Goal: Task Accomplishment & Management: Manage account settings

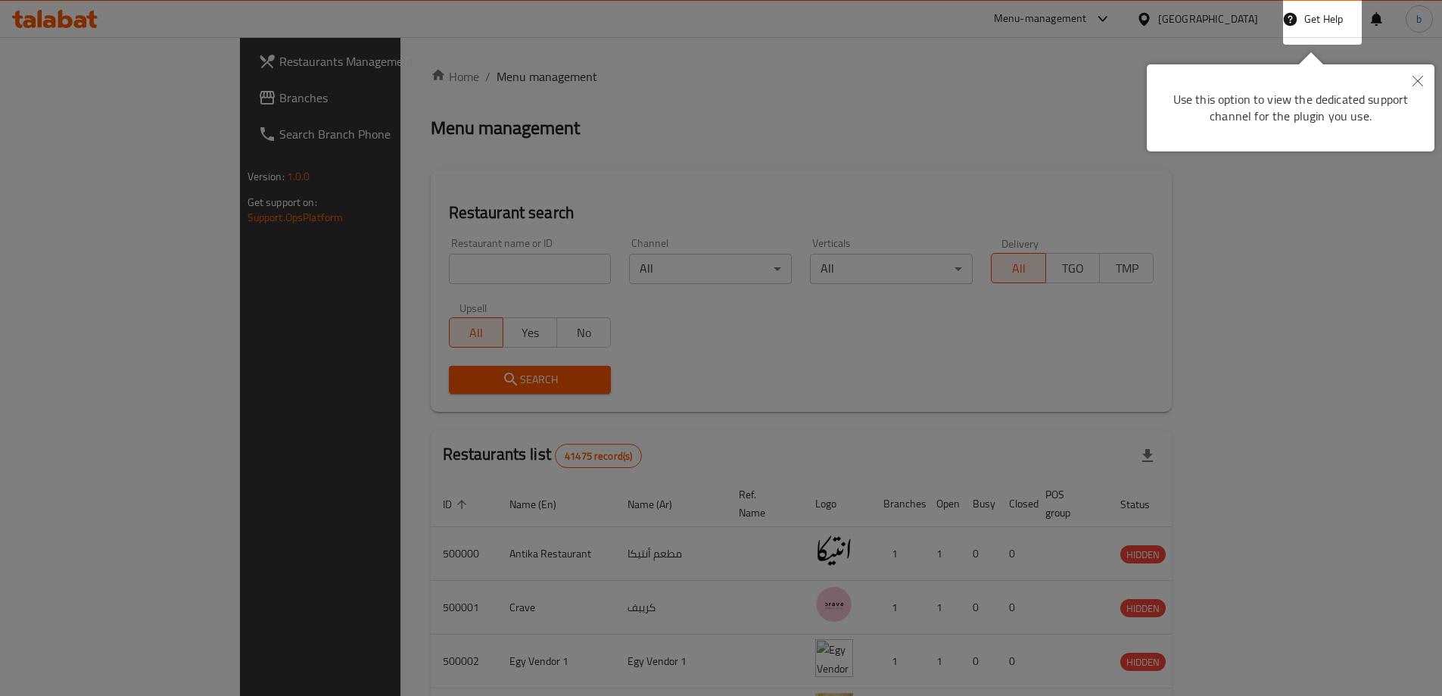
click at [1418, 83] on icon "Close" at bounding box center [1418, 81] width 11 height 11
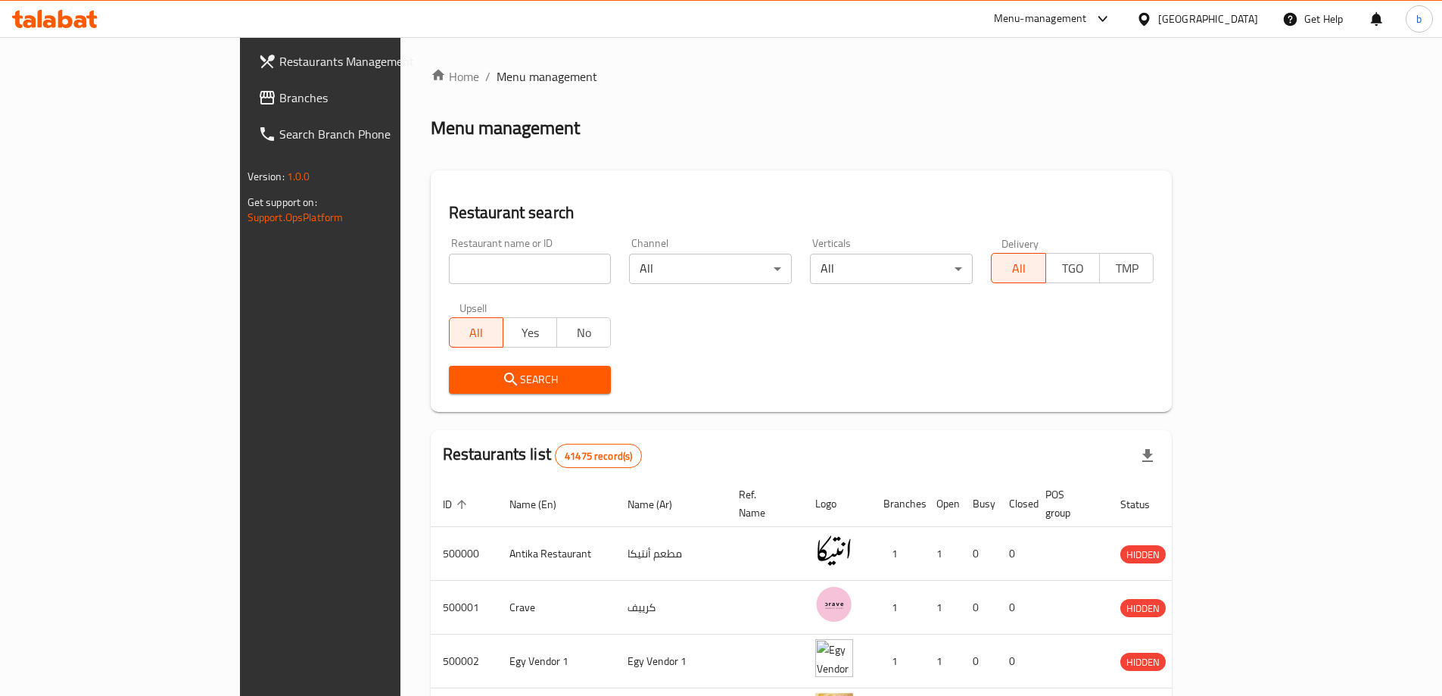
click at [279, 99] on span "Branches" at bounding box center [373, 98] width 189 height 18
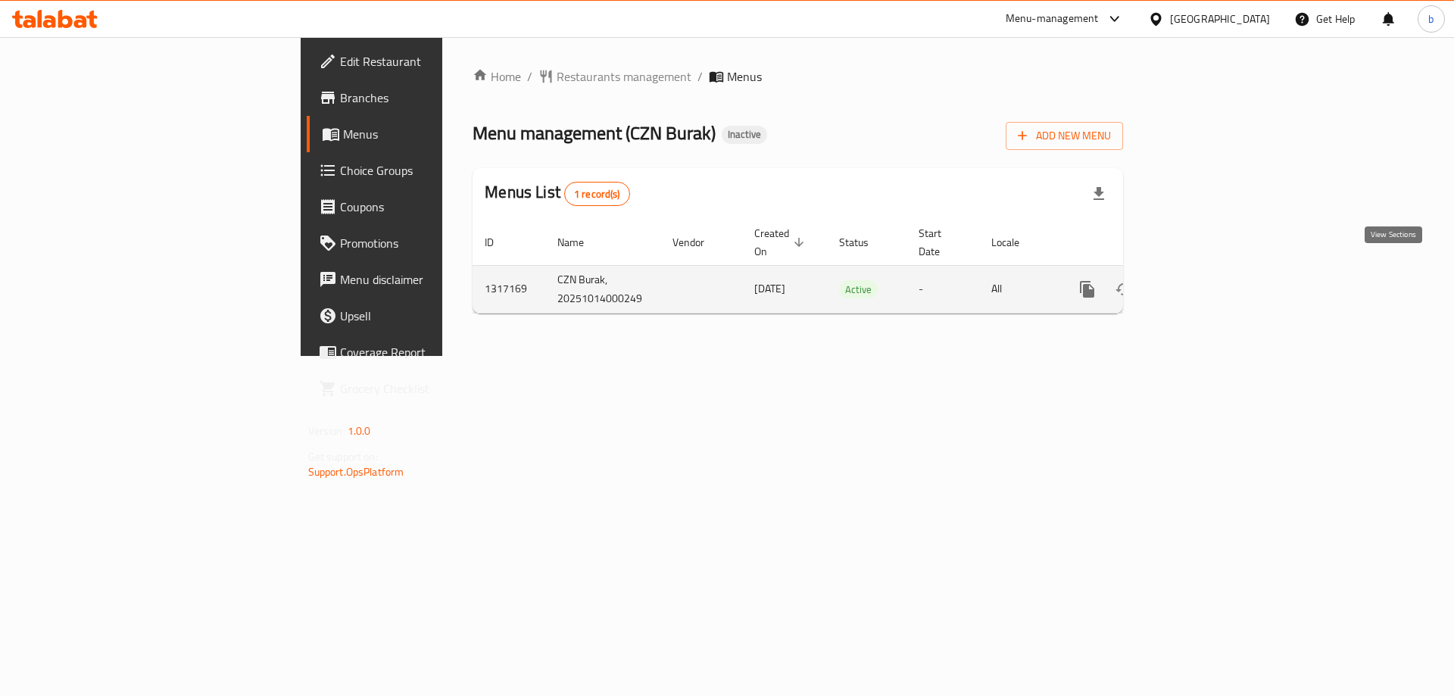
click at [1214, 276] on link "enhanced table" at bounding box center [1196, 289] width 36 height 36
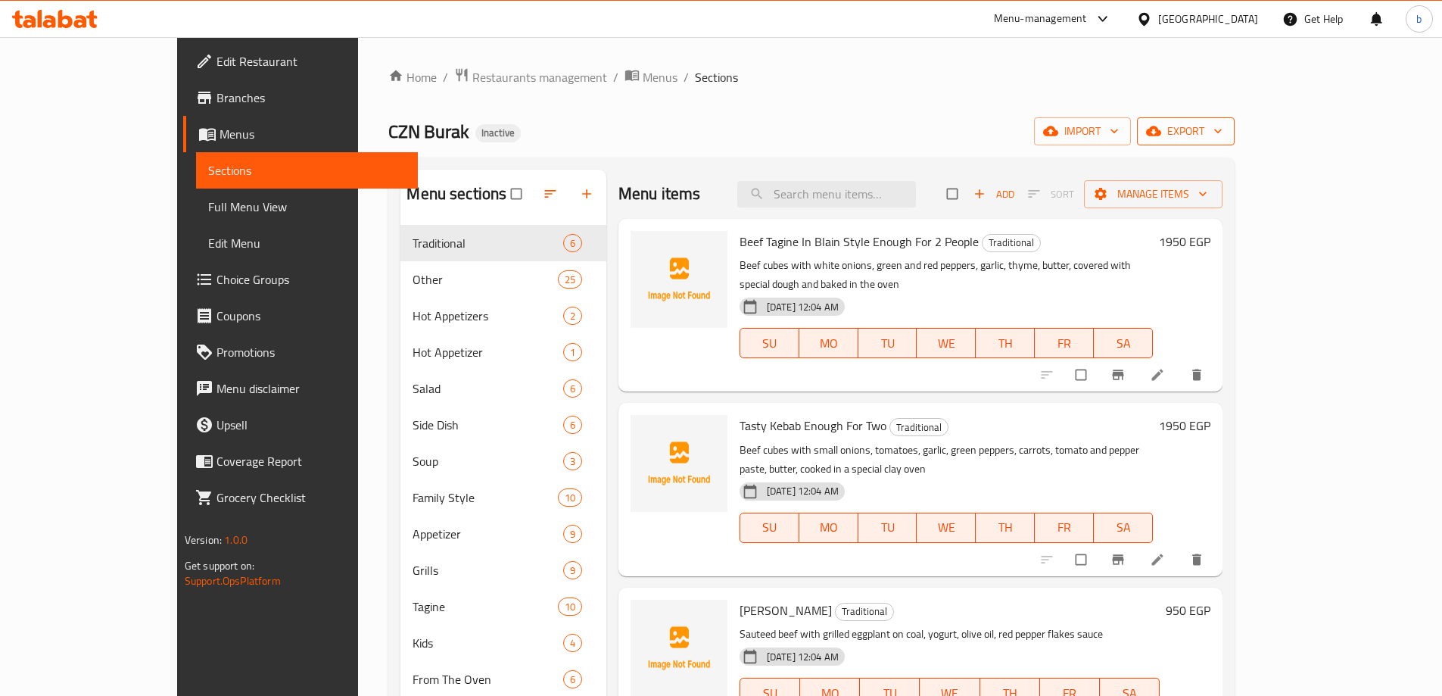
click at [1223, 130] on span "export" at bounding box center [1185, 131] width 73 height 19
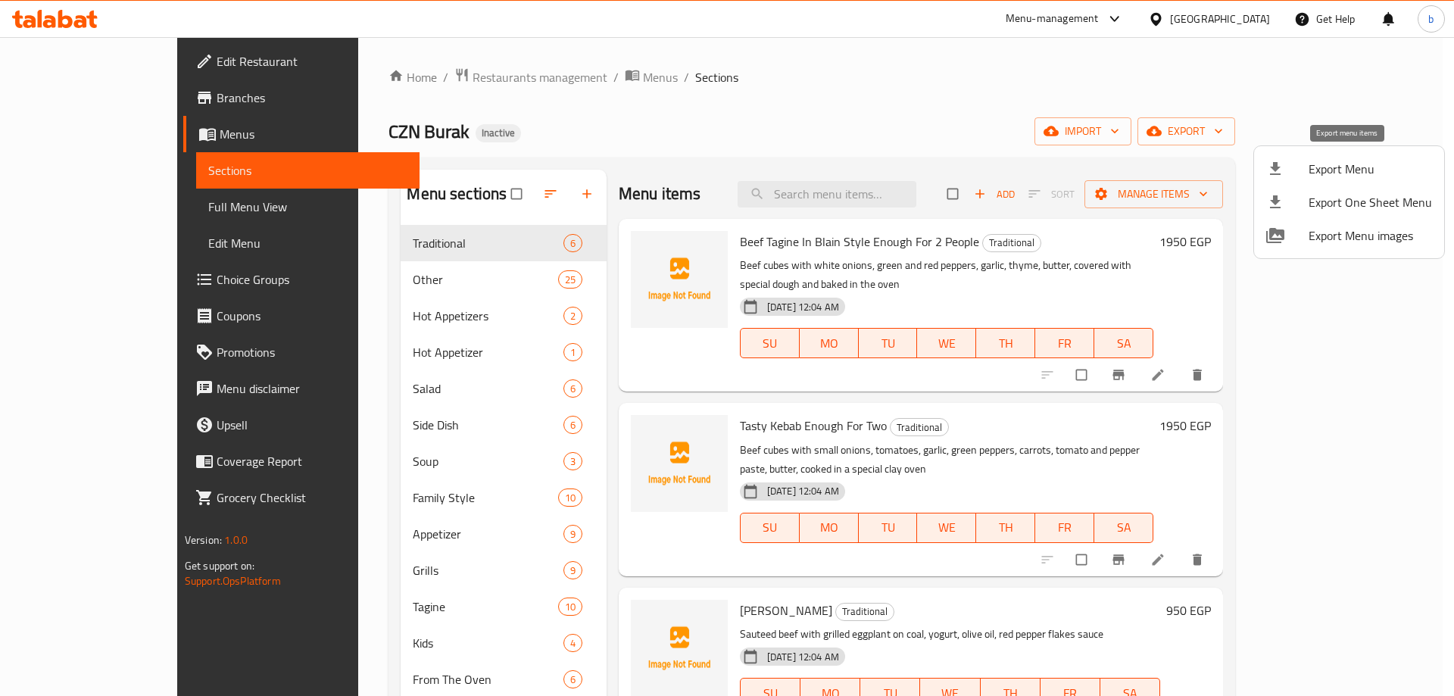
click at [1326, 166] on span "Export Menu" at bounding box center [1369, 169] width 123 height 18
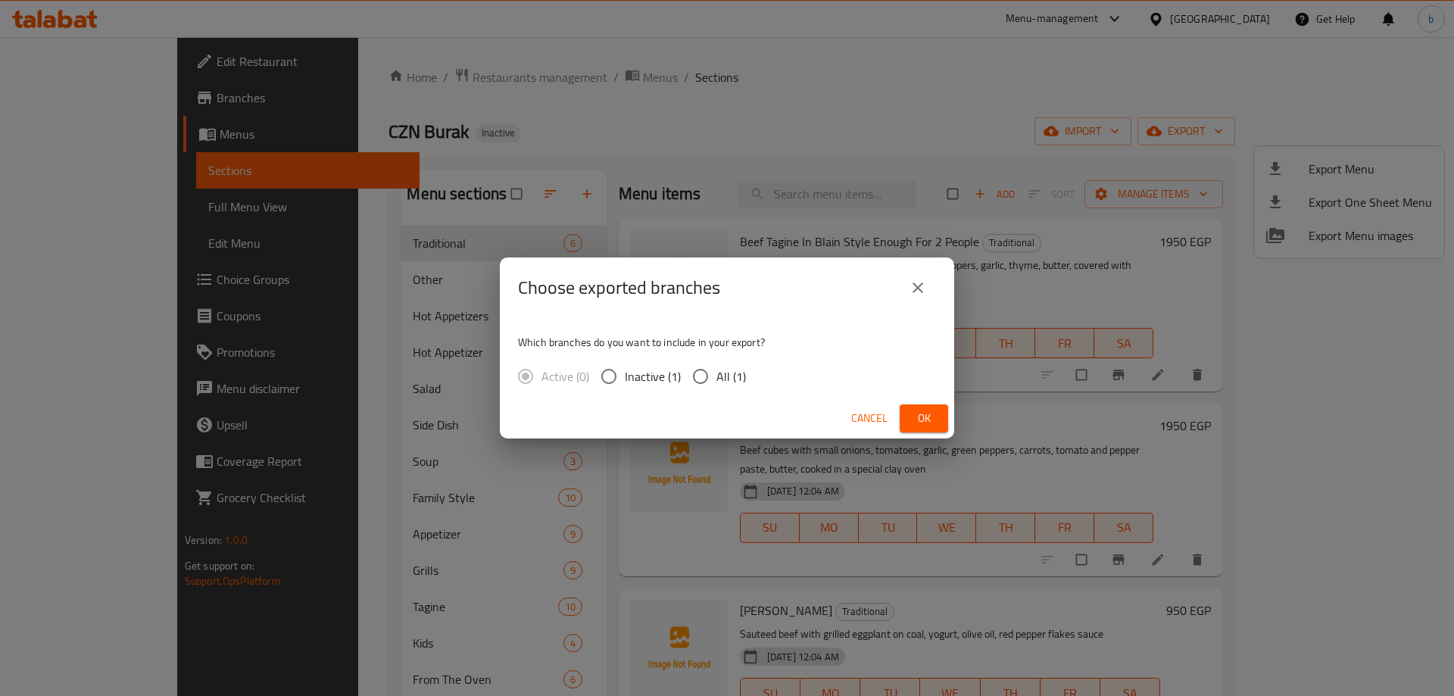
click at [703, 384] on input "All (1)" at bounding box center [700, 376] width 32 height 32
radio input "true"
click at [923, 414] on span "Ok" at bounding box center [924, 418] width 24 height 19
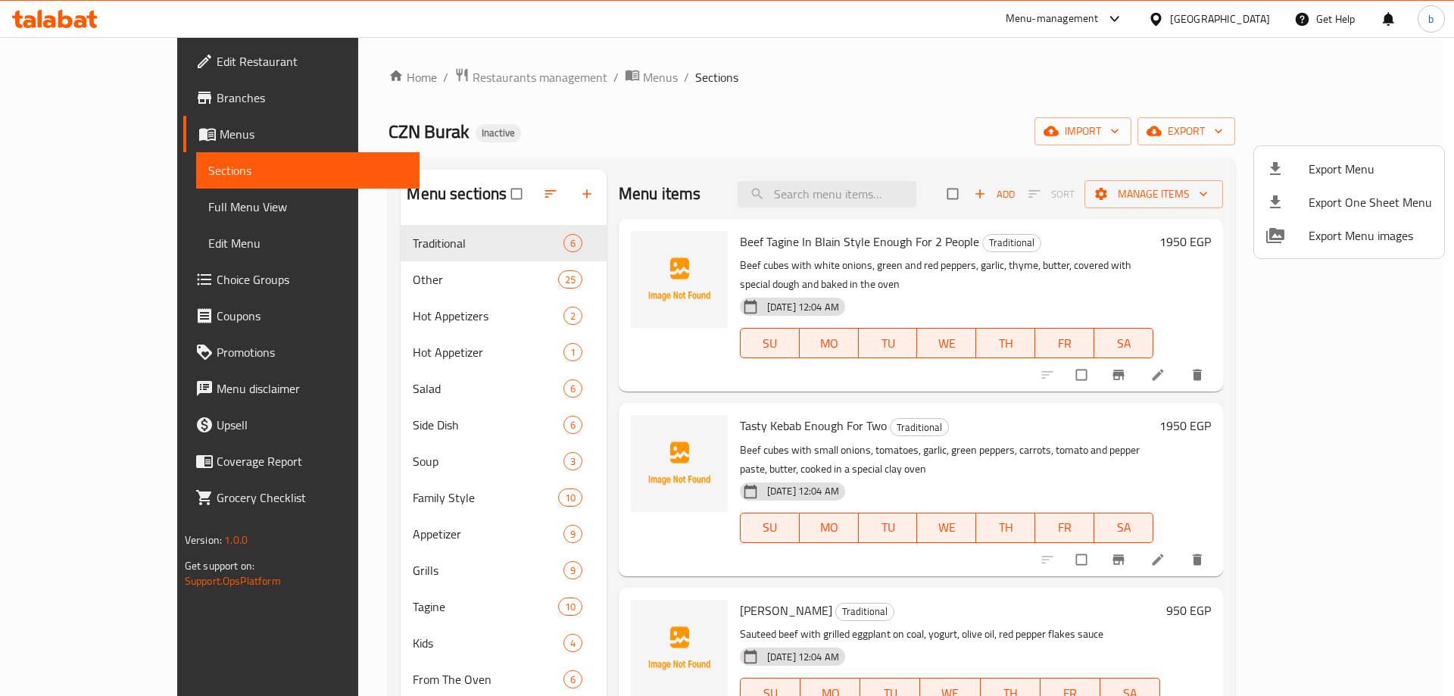
click at [114, 138] on div at bounding box center [727, 348] width 1454 height 696
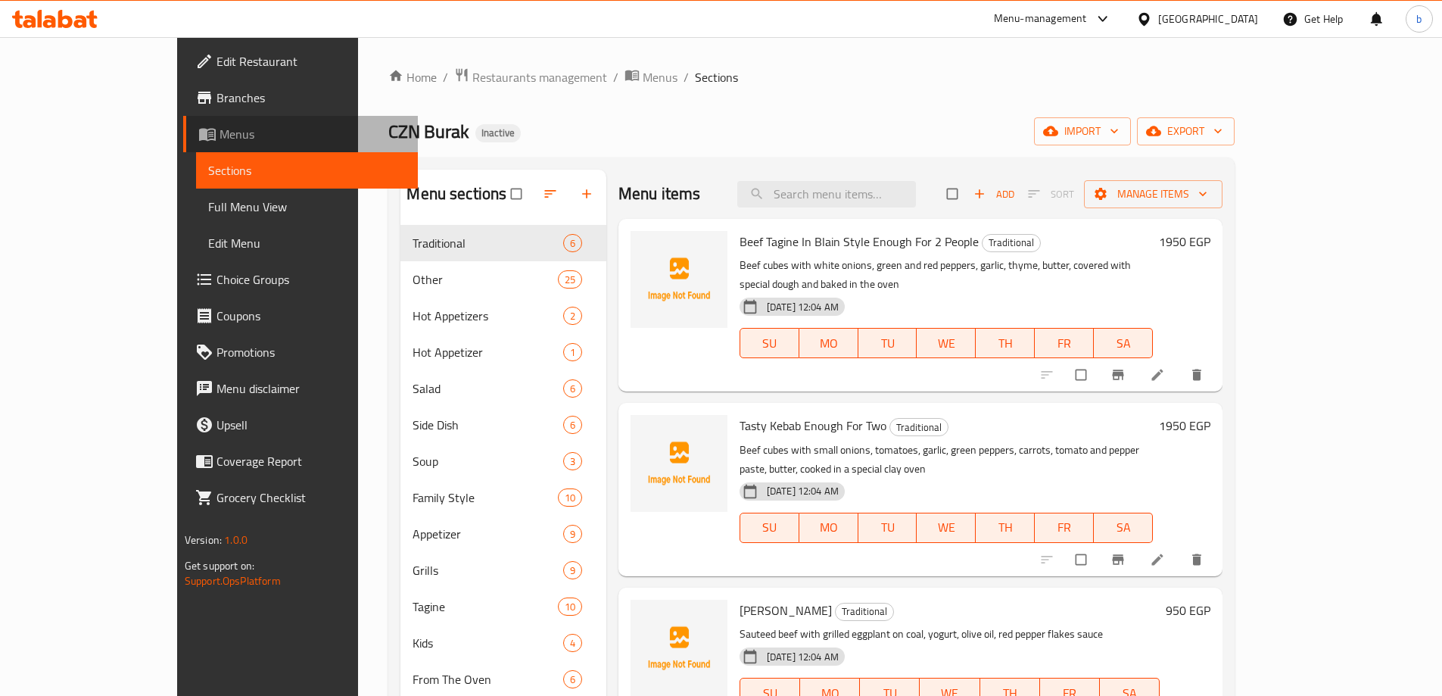
click at [220, 138] on span "Menus" at bounding box center [313, 134] width 186 height 18
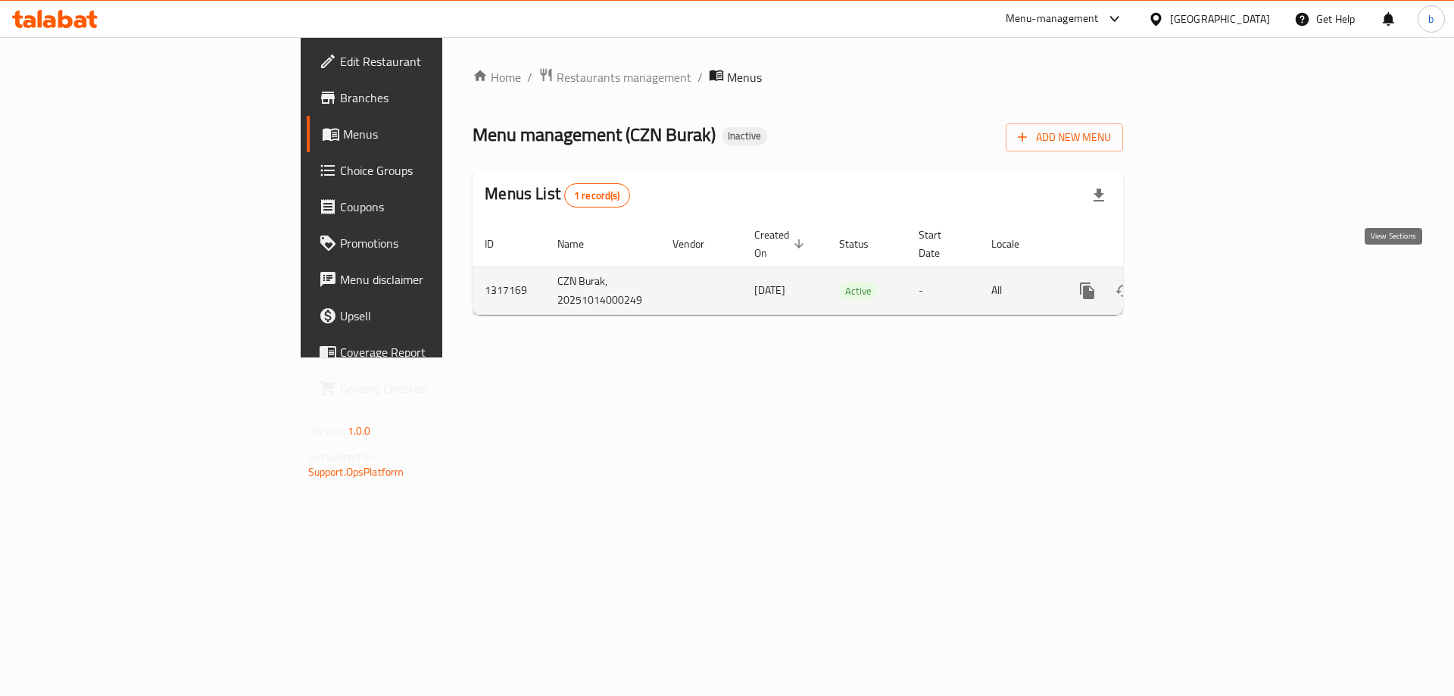
click at [1205, 282] on icon "enhanced table" at bounding box center [1196, 291] width 18 height 18
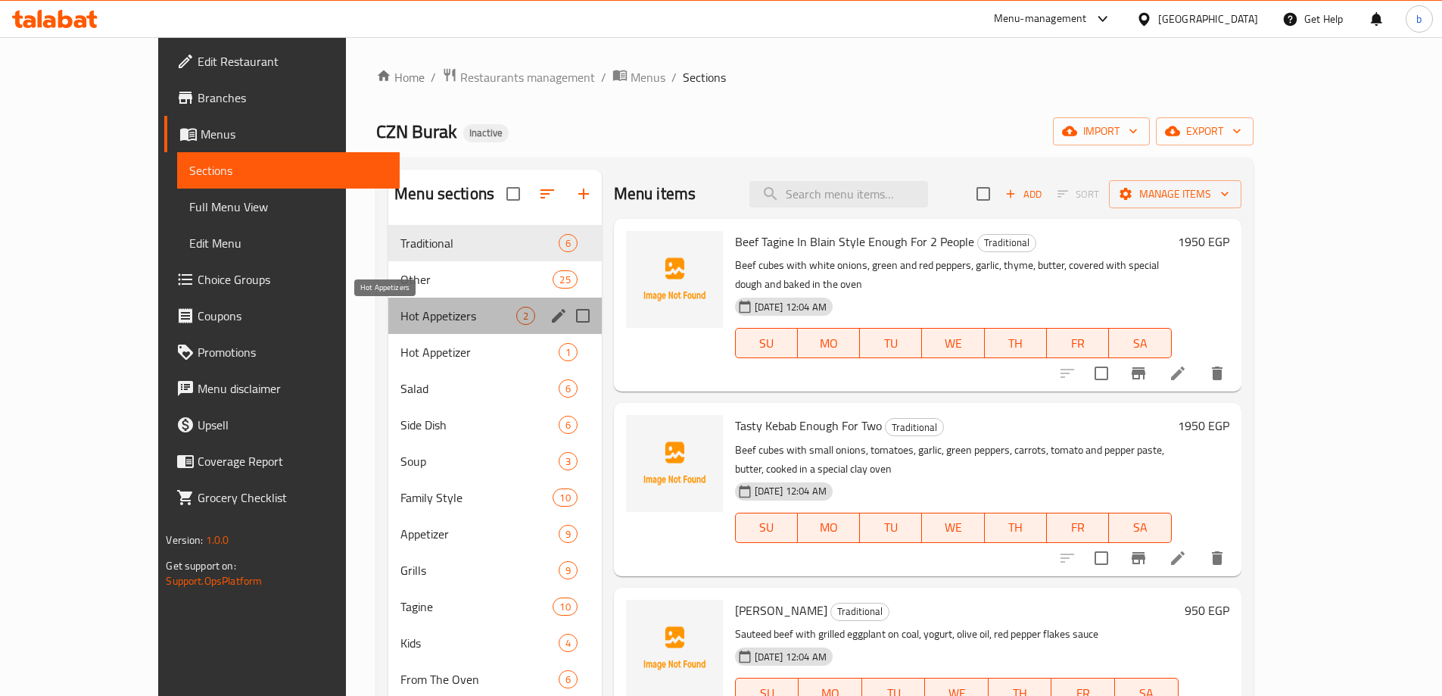
click at [427, 307] on span "Hot Appetizers" at bounding box center [457, 316] width 115 height 18
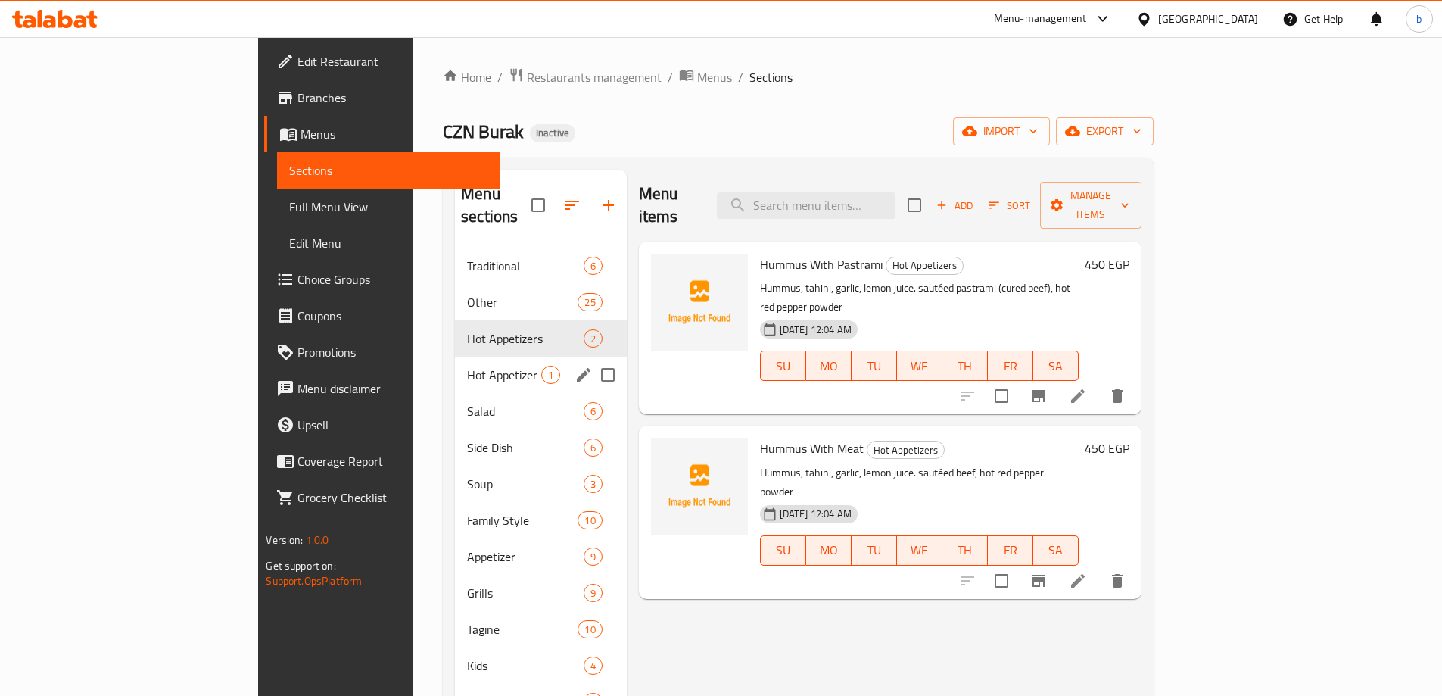
click at [455, 368] on div "Hot Appetizer 1" at bounding box center [541, 375] width 172 height 36
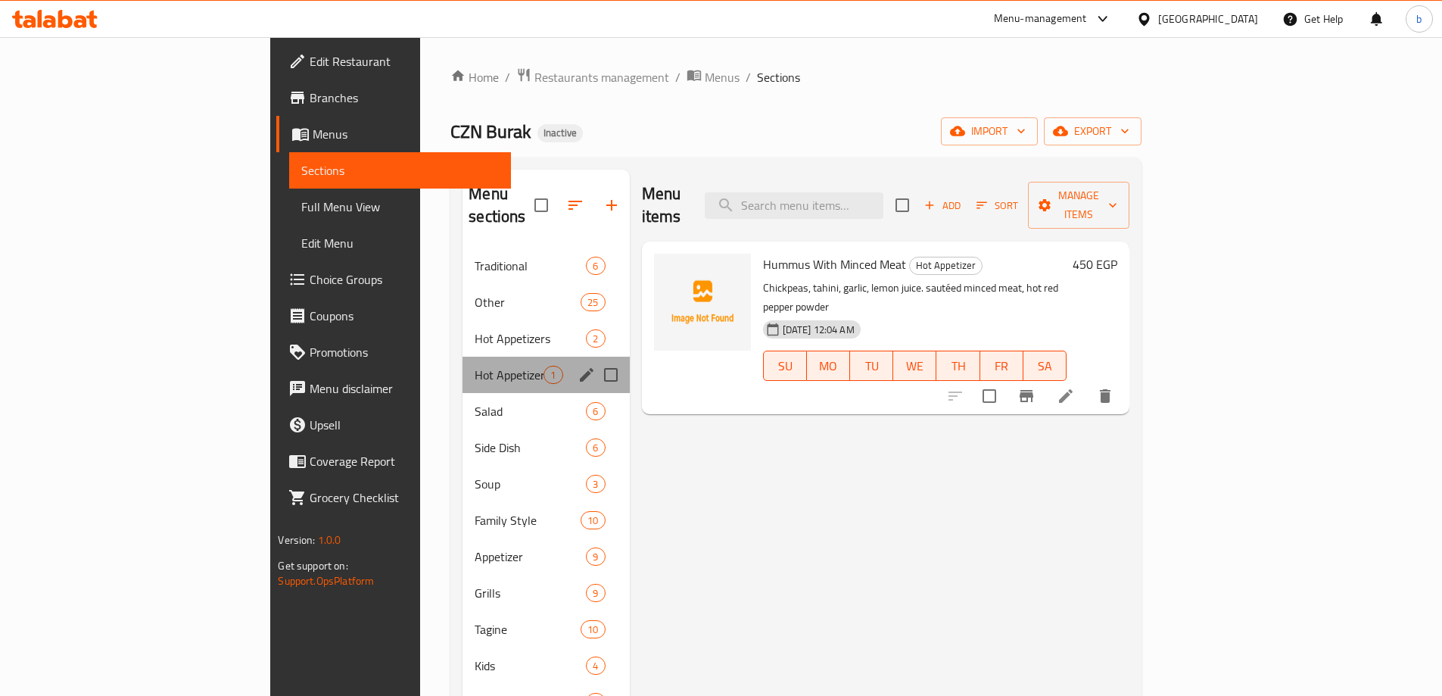
click at [463, 357] on div "Hot Appetizer 1" at bounding box center [546, 375] width 167 height 36
click at [475, 329] on span "Hot Appetizers" at bounding box center [509, 338] width 69 height 18
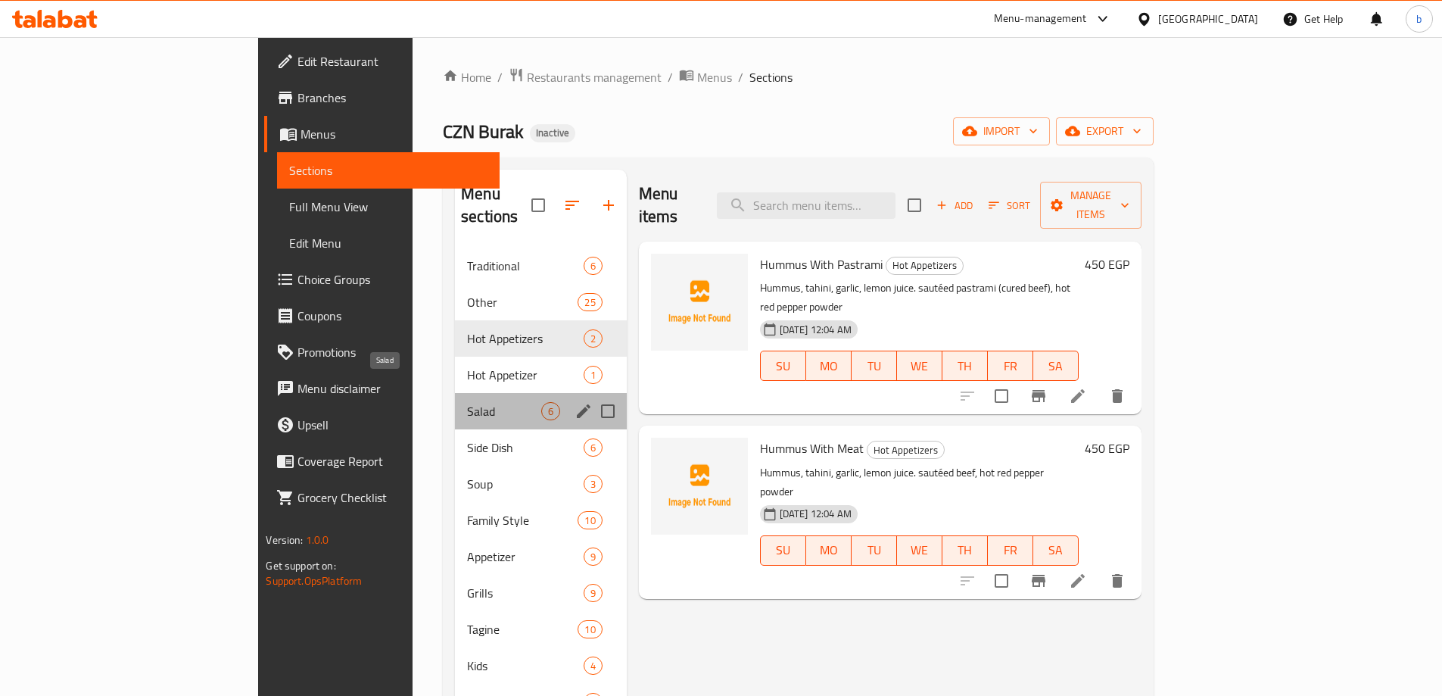
click at [467, 402] on span "Salad" at bounding box center [503, 411] width 73 height 18
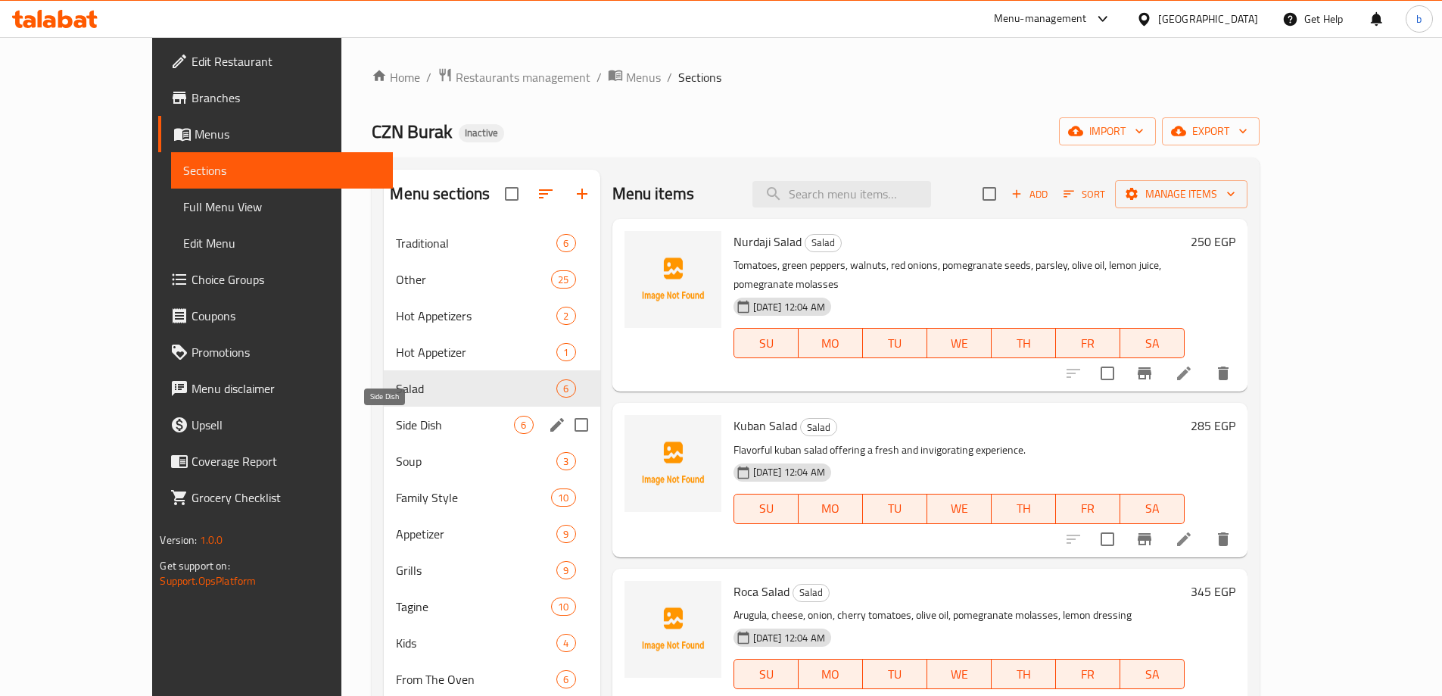
click at [407, 455] on span "Soup" at bounding box center [476, 461] width 161 height 18
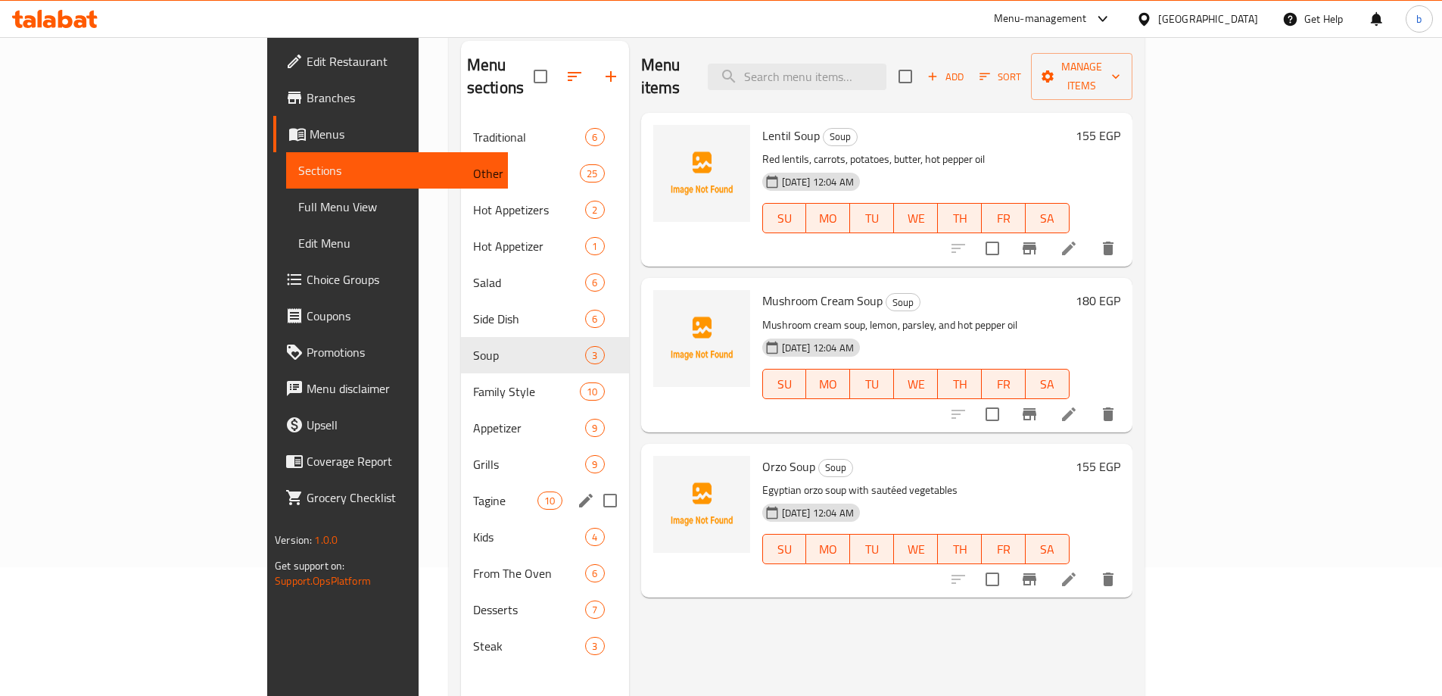
scroll to position [151, 0]
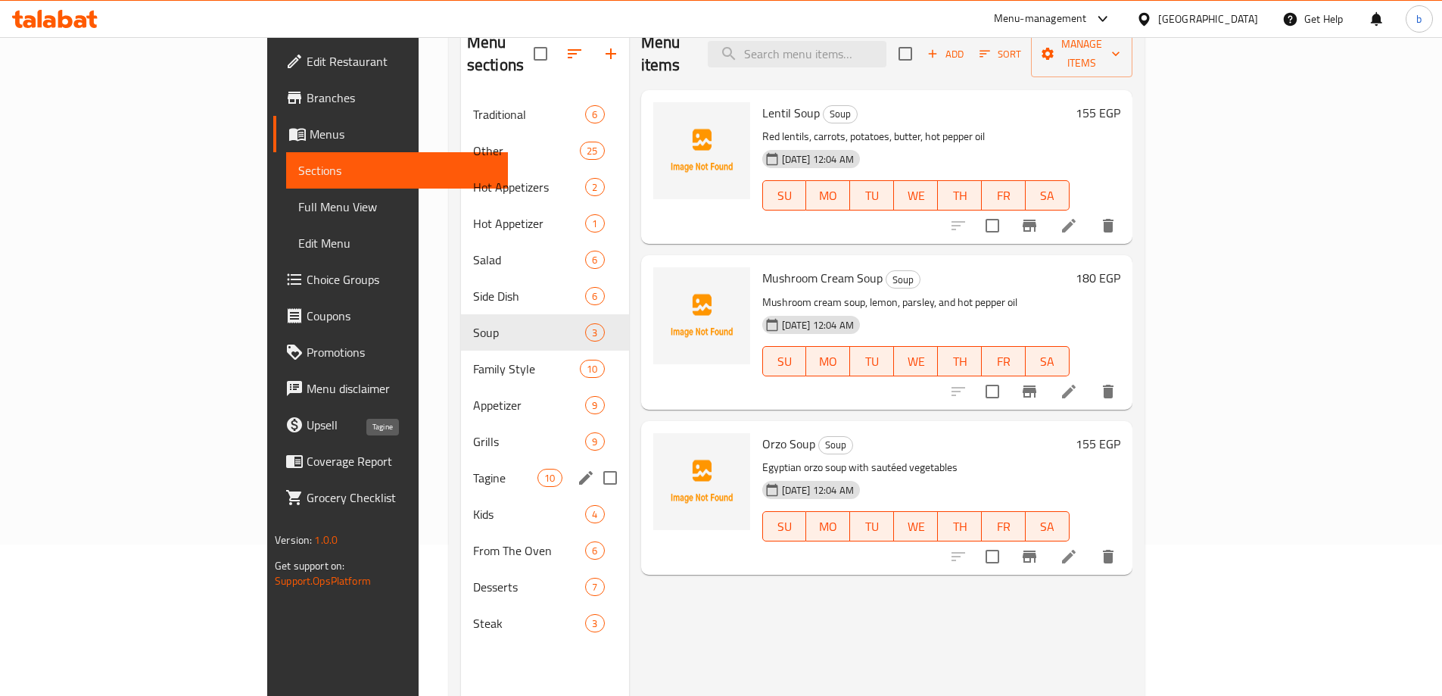
click at [473, 469] on span "Tagine" at bounding box center [505, 478] width 64 height 18
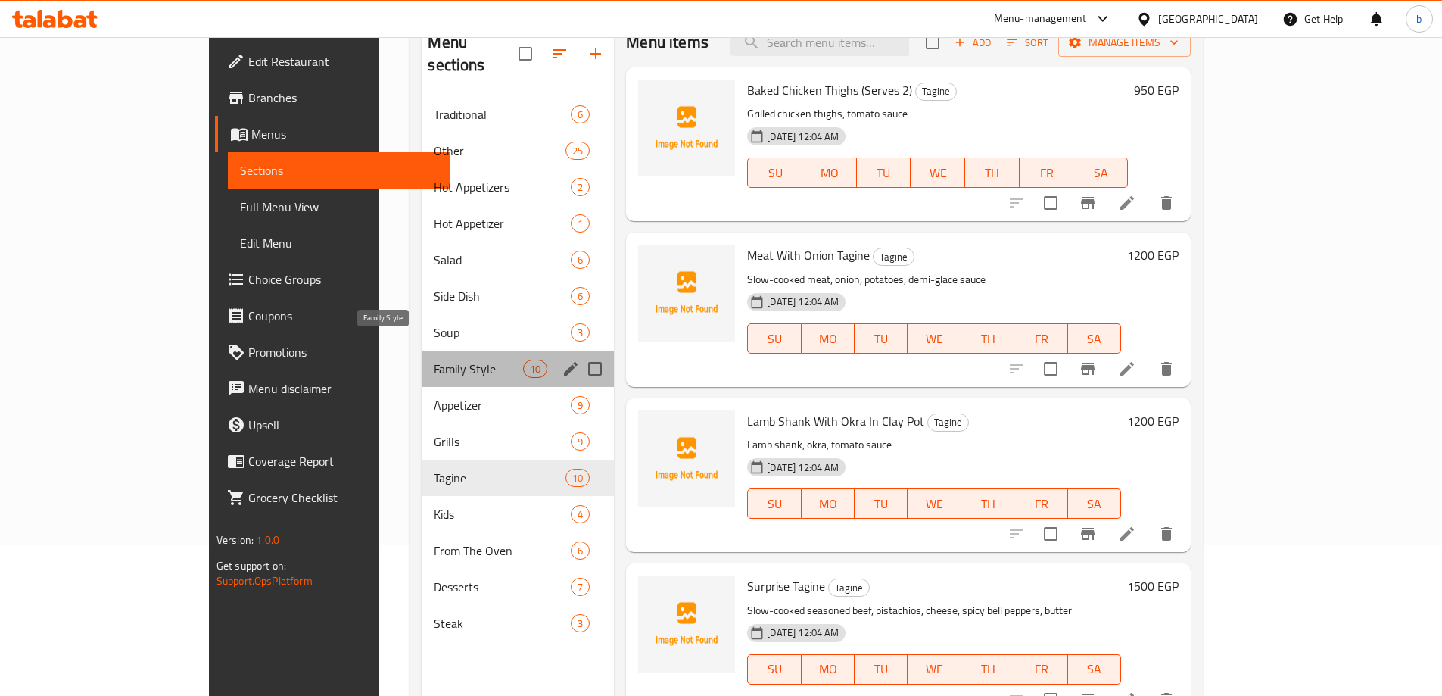
click at [434, 360] on span "Family Style" at bounding box center [478, 369] width 89 height 18
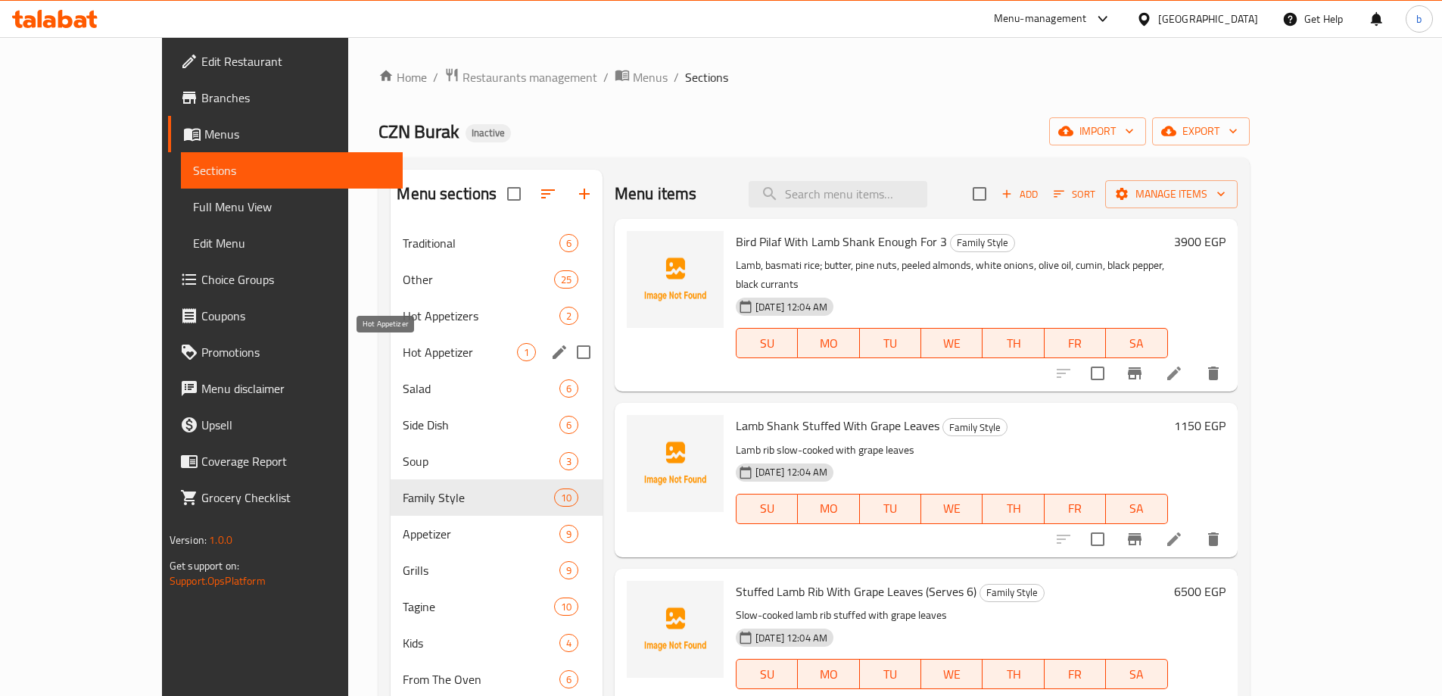
click at [413, 344] on span "Hot Appetizer" at bounding box center [460, 352] width 114 height 18
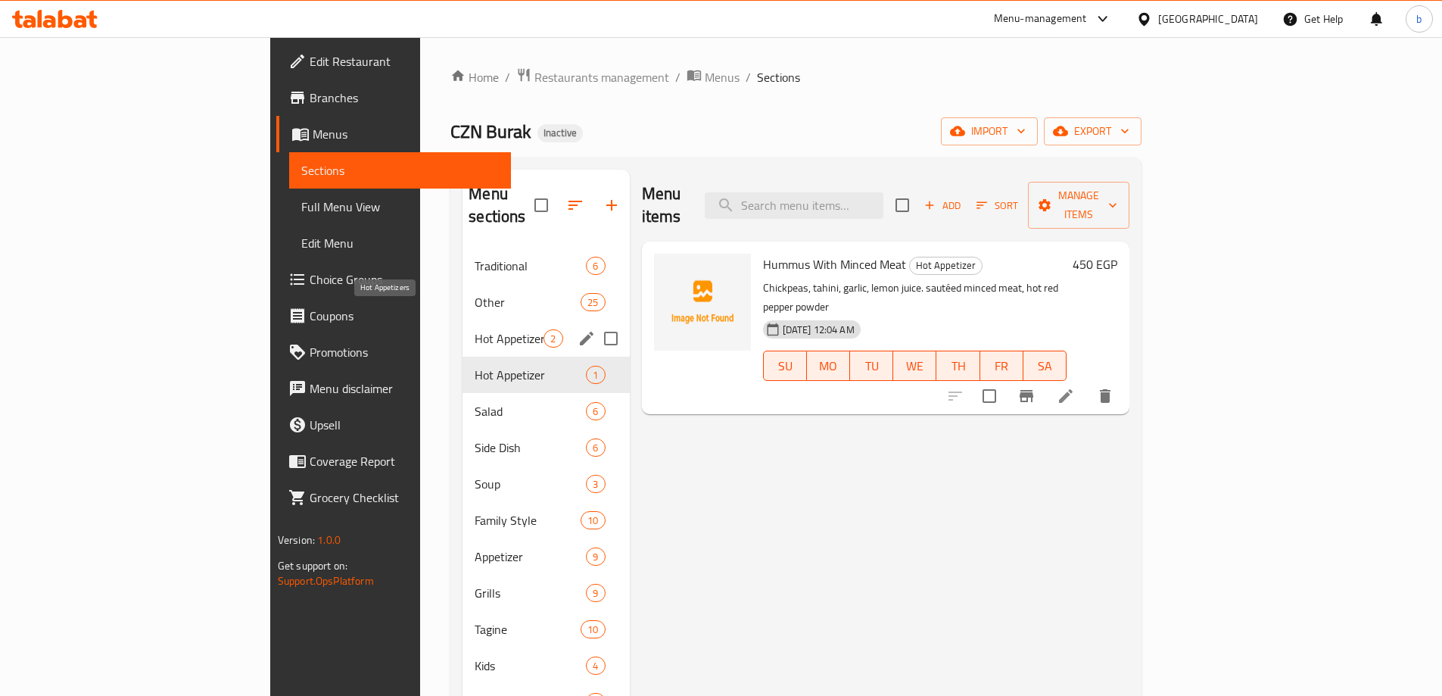
click at [475, 329] on span "Hot Appetizers" at bounding box center [509, 338] width 69 height 18
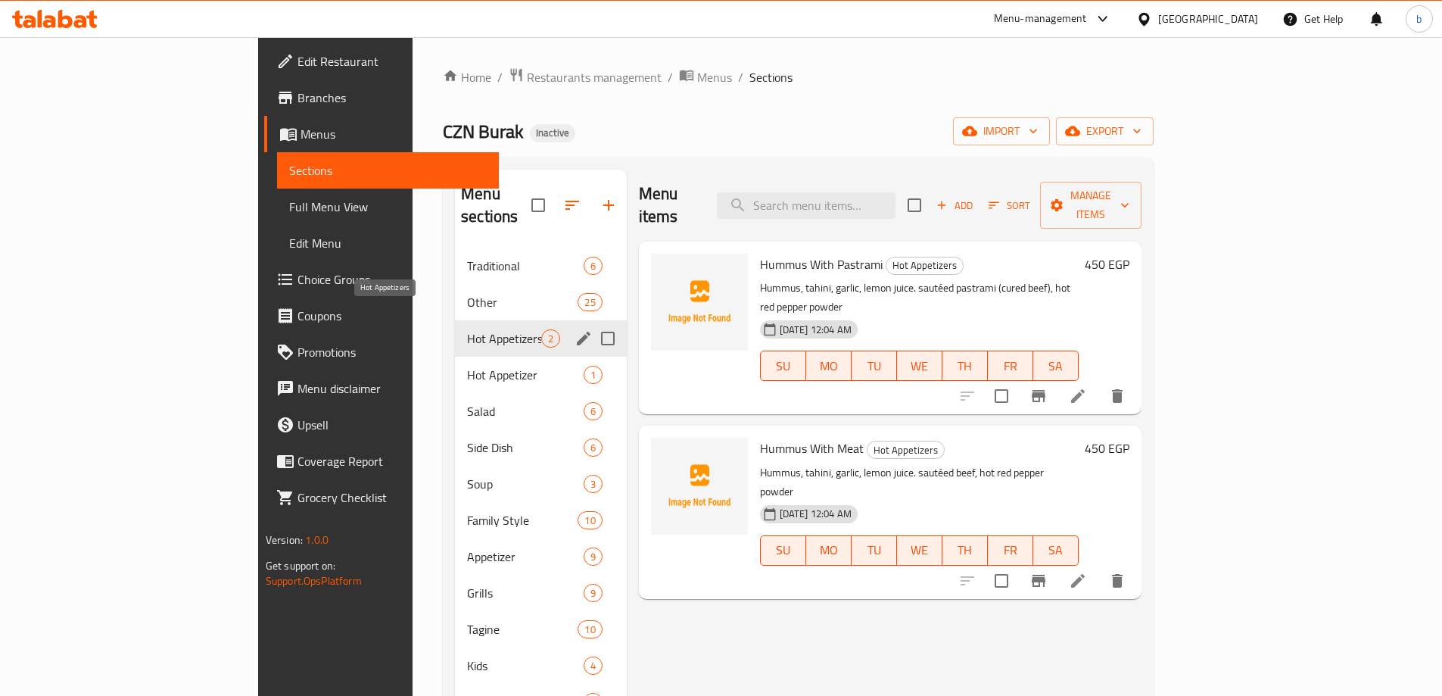
click at [467, 329] on span "Hot Appetizers" at bounding box center [503, 338] width 73 height 18
click at [467, 366] on span "Hot Appetizer" at bounding box center [503, 375] width 73 height 18
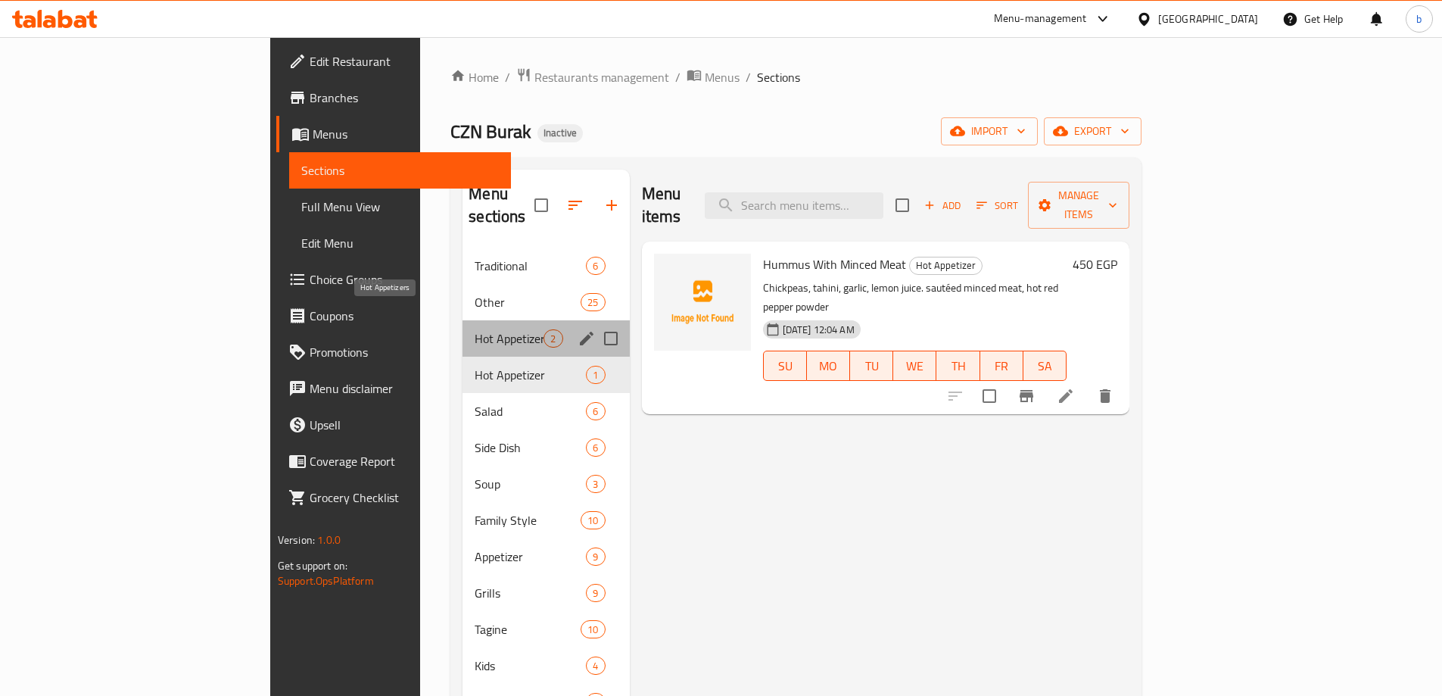
click at [475, 329] on span "Hot Appetizers" at bounding box center [509, 338] width 69 height 18
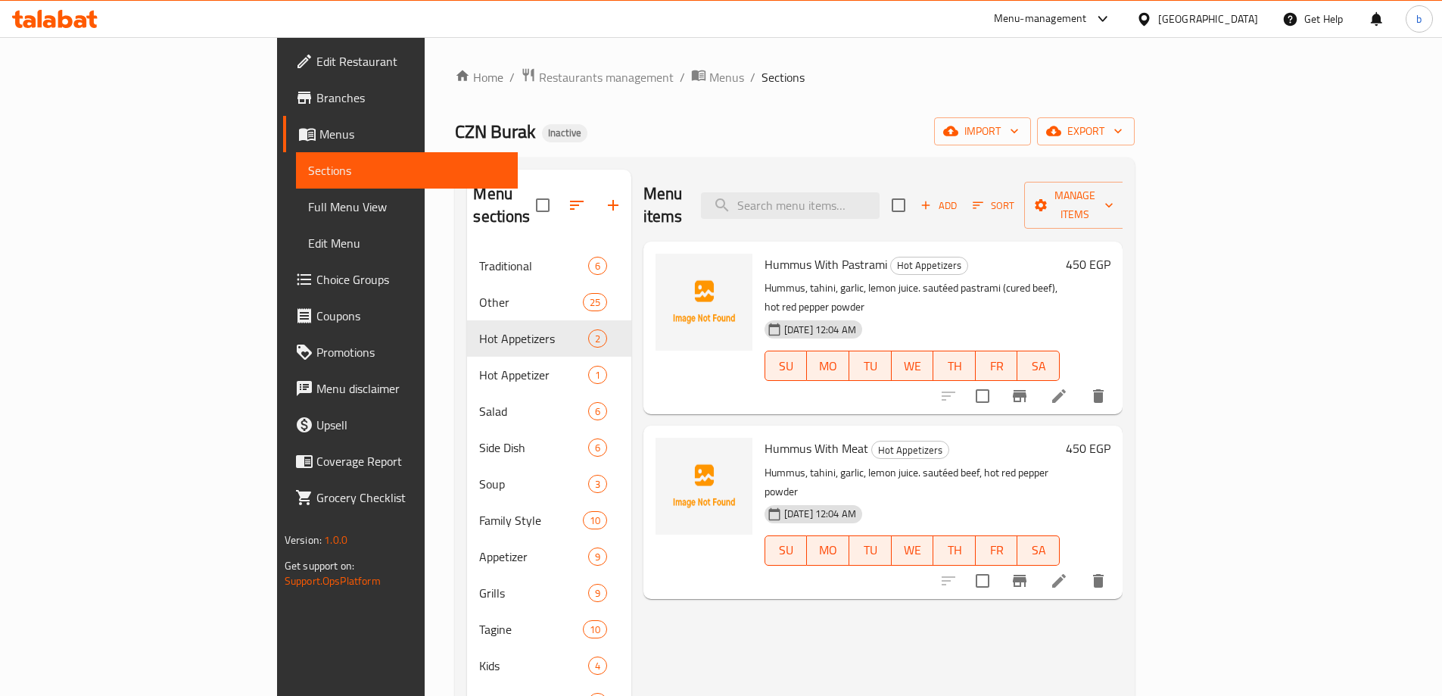
click at [308, 198] on span "Full Menu View" at bounding box center [407, 207] width 198 height 18
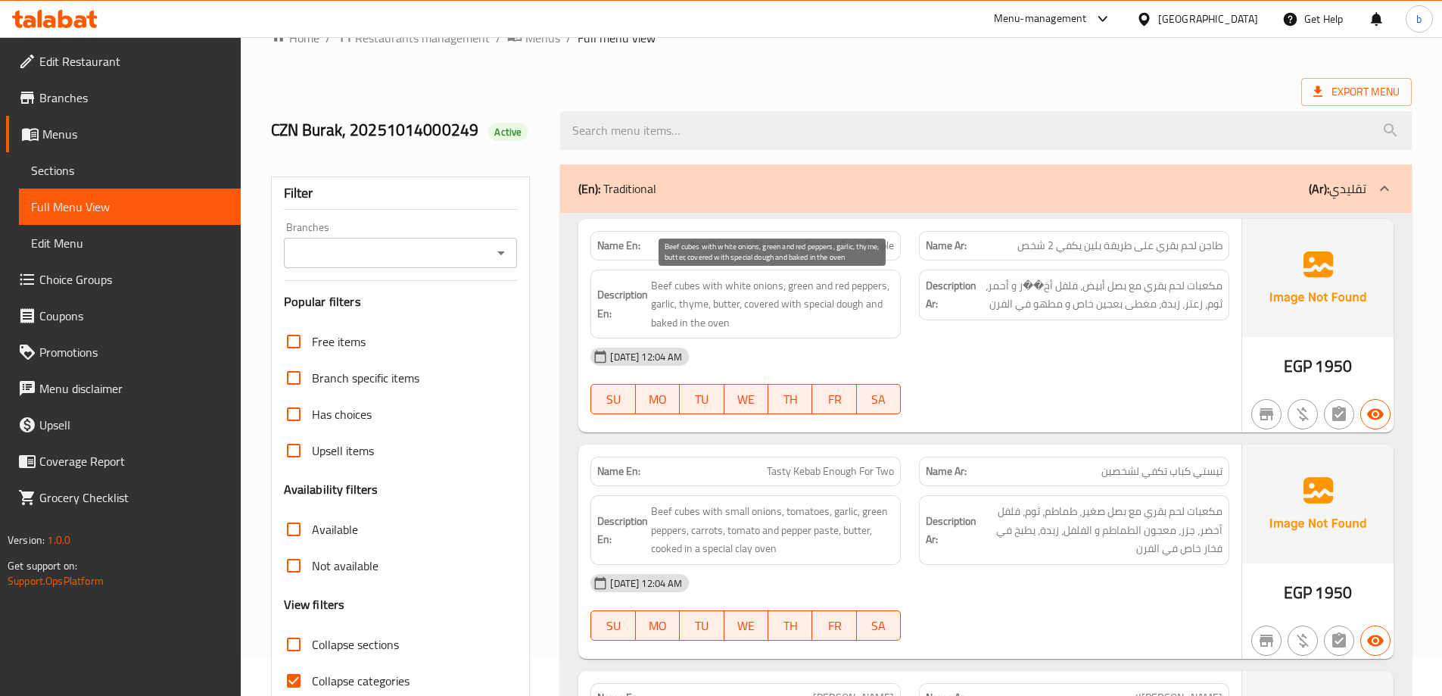
scroll to position [76, 0]
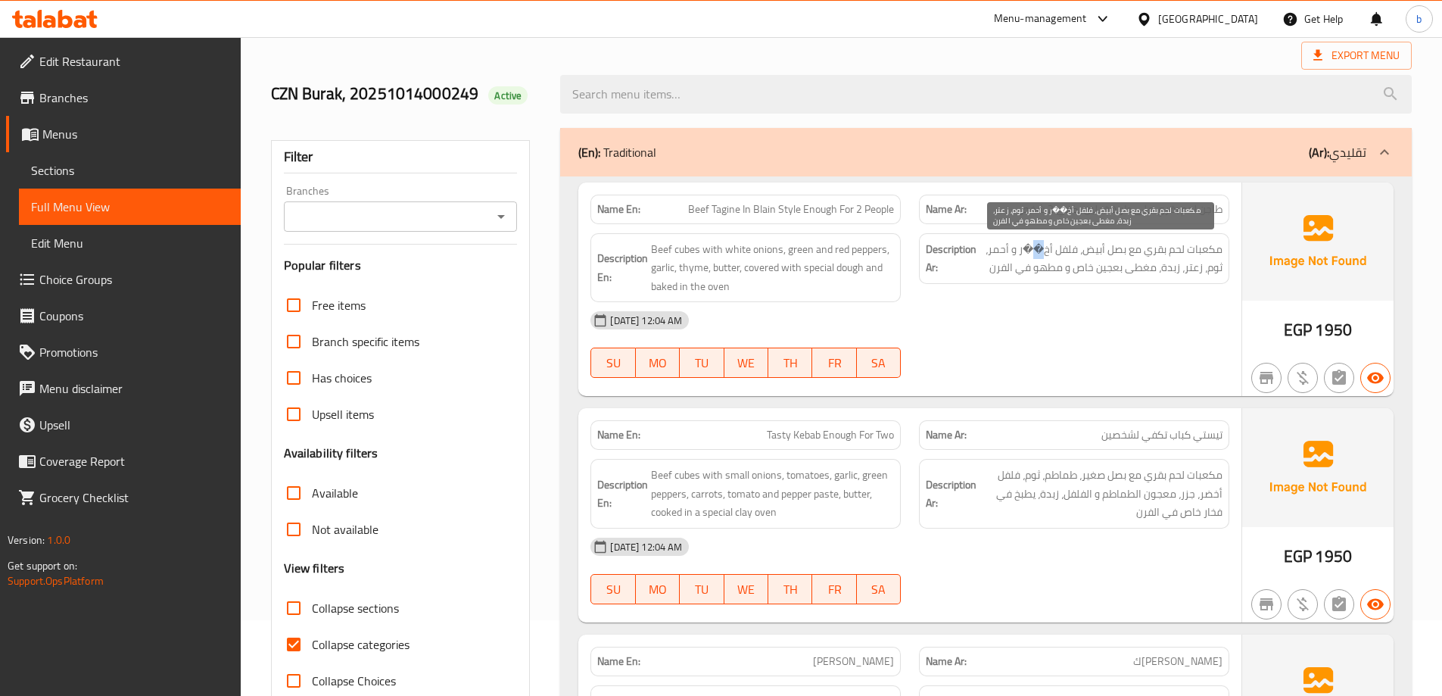
drag, startPoint x: 1039, startPoint y: 254, endPoint x: 1030, endPoint y: 255, distance: 9.1
click at [1030, 255] on span "مكعبات لحم بقري مع بصل أبيض، فلفل أخ��ر و أحمر، ثوم، زعتر، زبدة، مغطى بعجين خاص…" at bounding box center [1101, 258] width 243 height 37
click at [1037, 269] on span "مكعبات لحم بقري مع بصل أبيض، فلفل أخ��ر و أحمر، ثوم، زعتر، زبدة، مغطى بعجين خاص…" at bounding box center [1101, 258] width 243 height 37
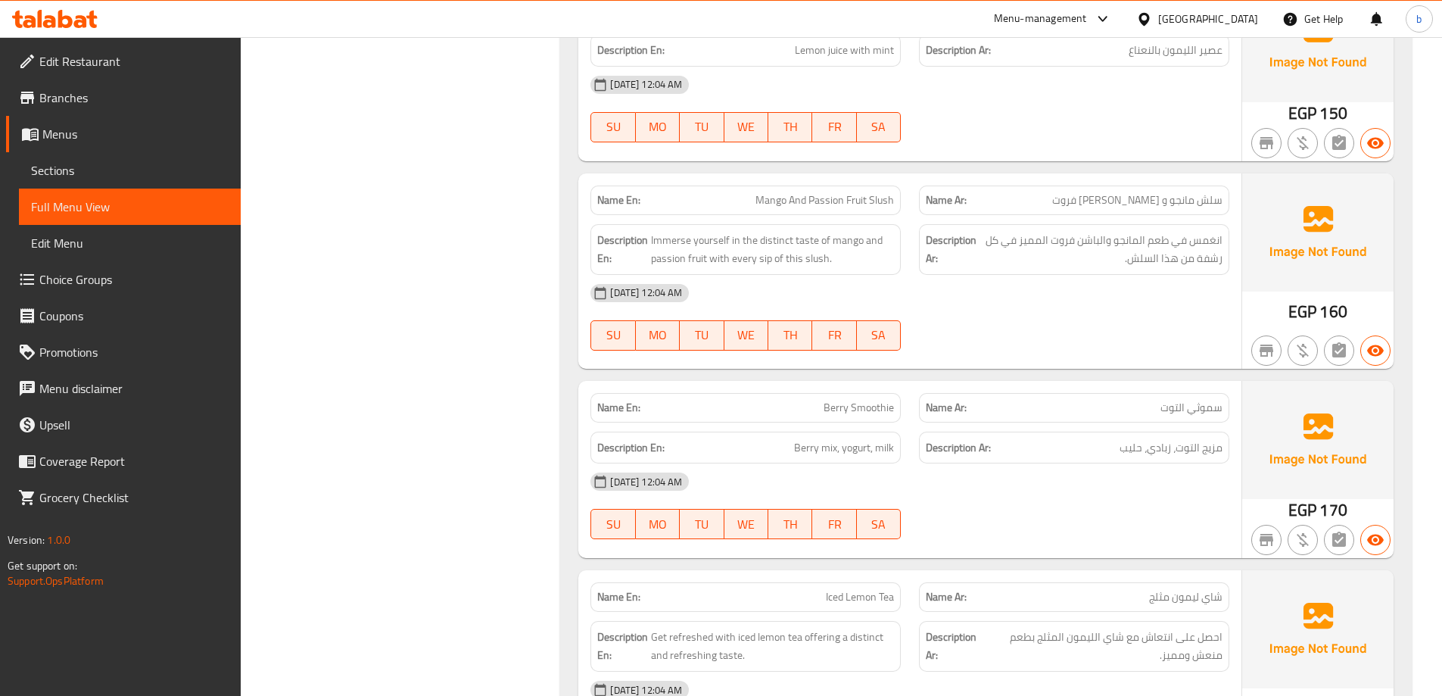
scroll to position [2423, 0]
